Goal: Navigation & Orientation: Find specific page/section

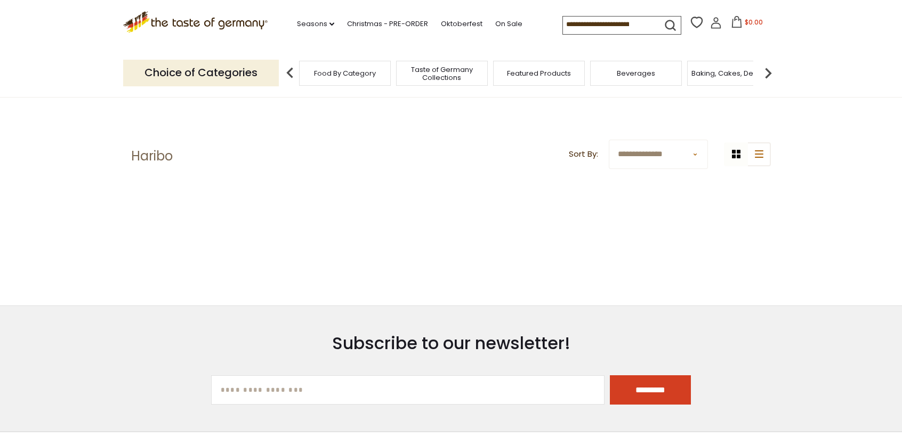
click at [153, 158] on h1 "Haribo" at bounding box center [152, 156] width 42 height 16
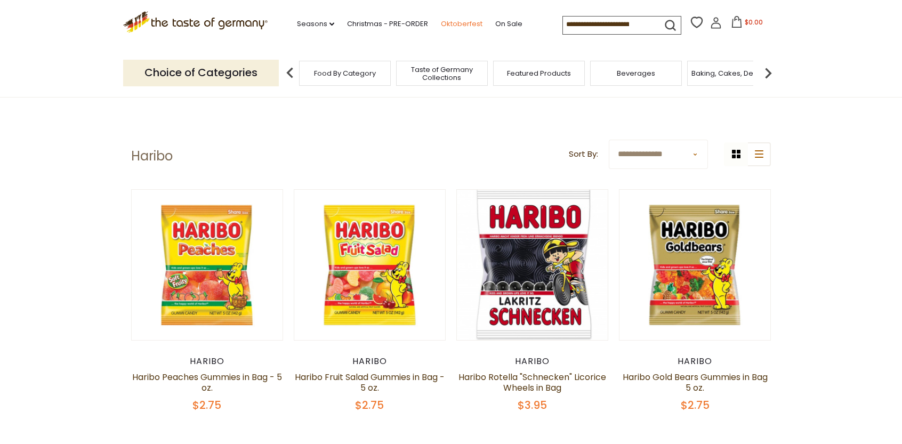
click at [468, 24] on link "Oktoberfest" at bounding box center [462, 24] width 42 height 12
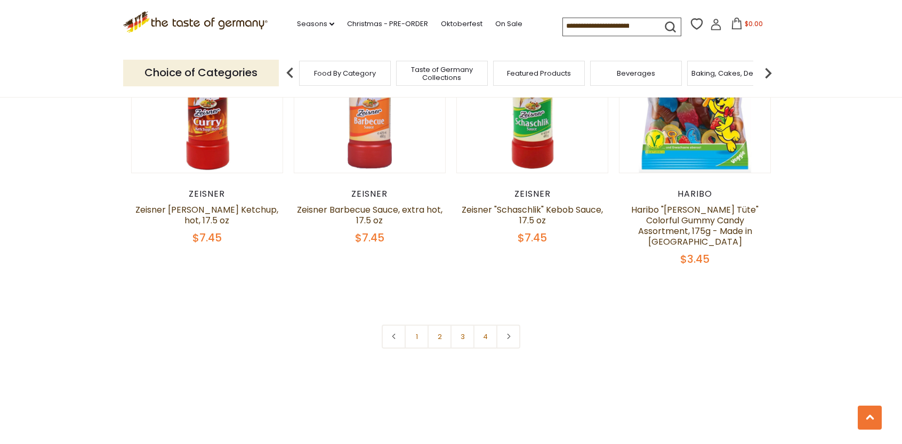
scroll to position [2397, 0]
